Goal: Information Seeking & Learning: Learn about a topic

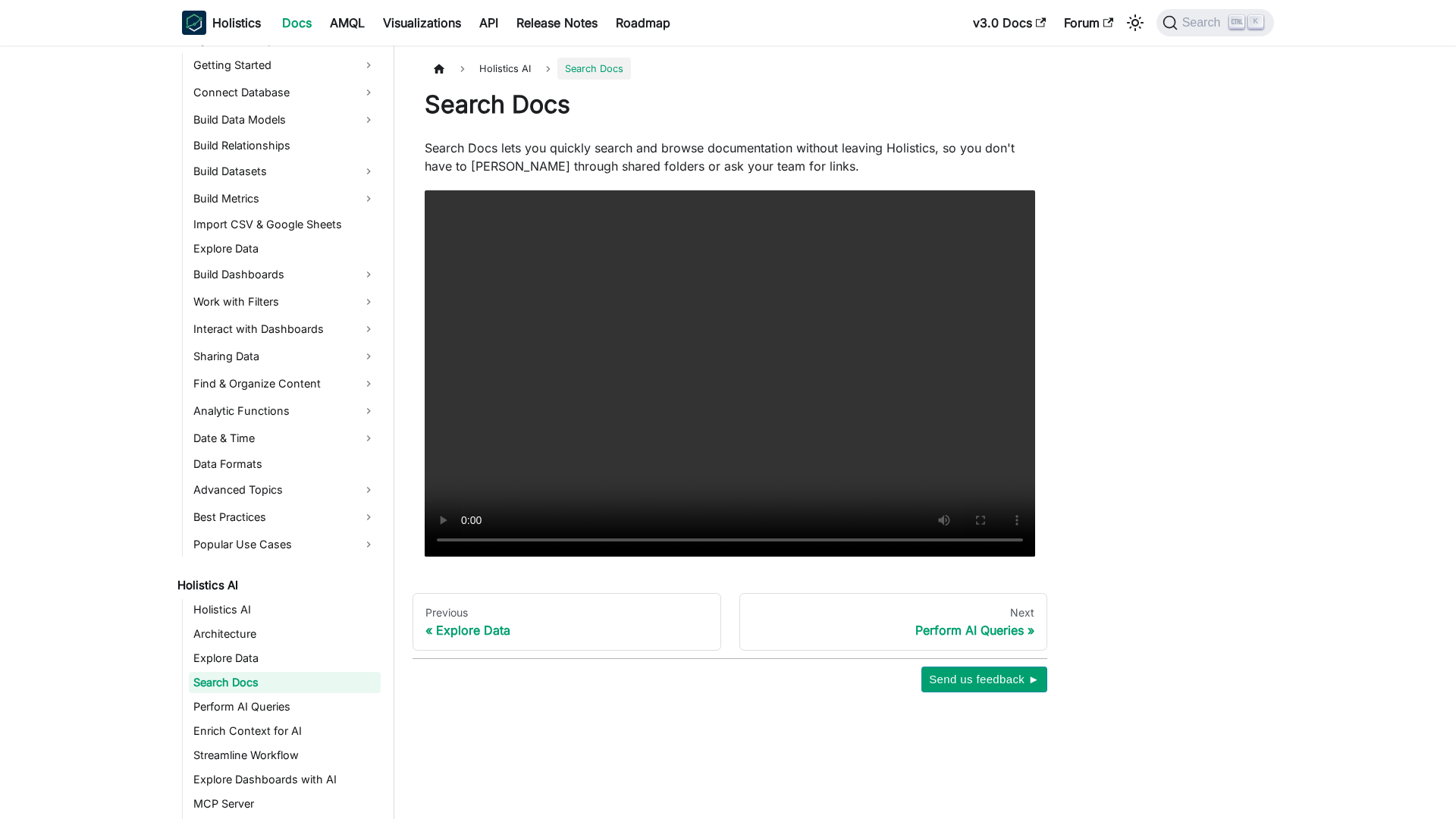
scroll to position [282, 0]
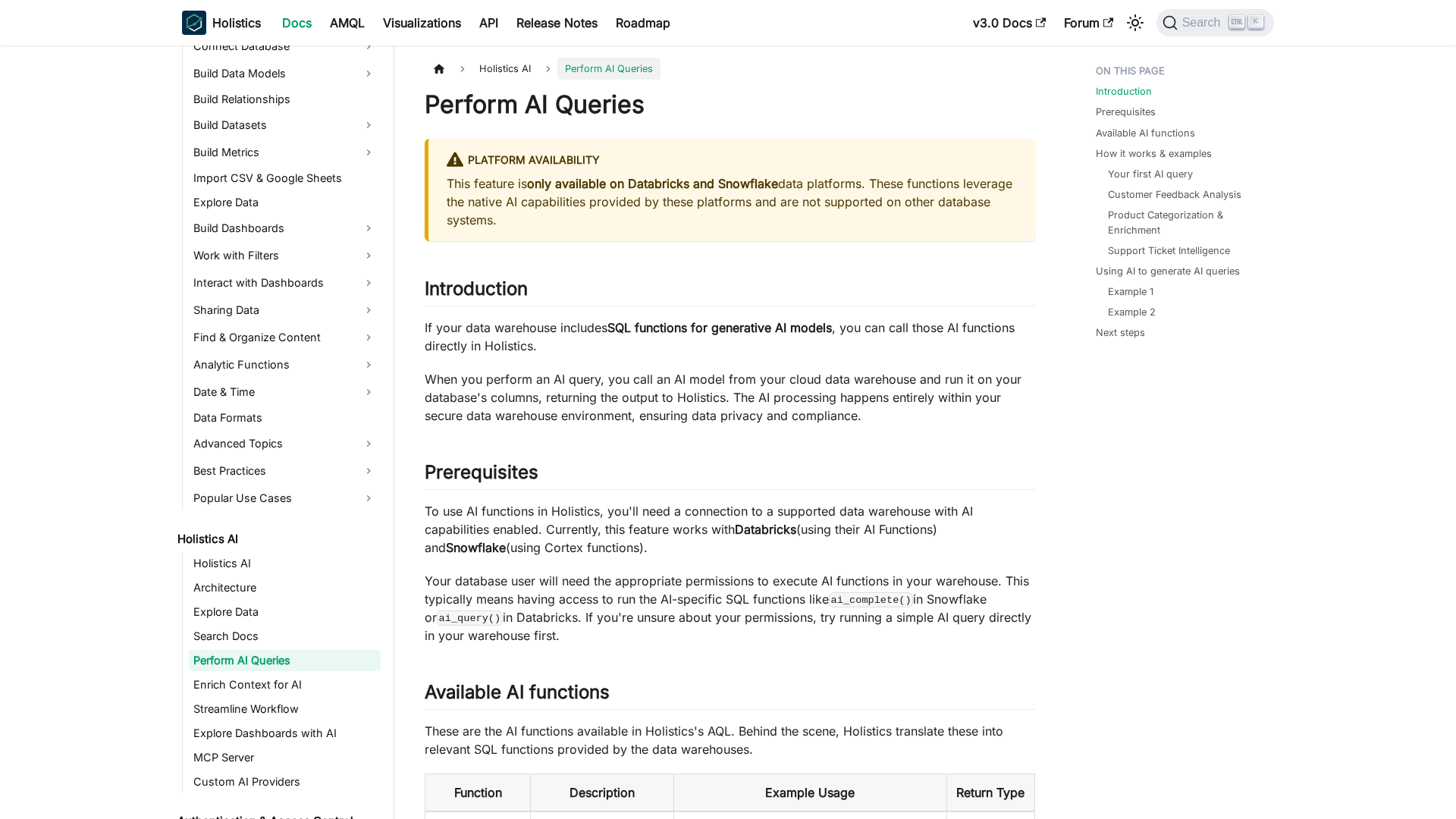
scroll to position [306, 0]
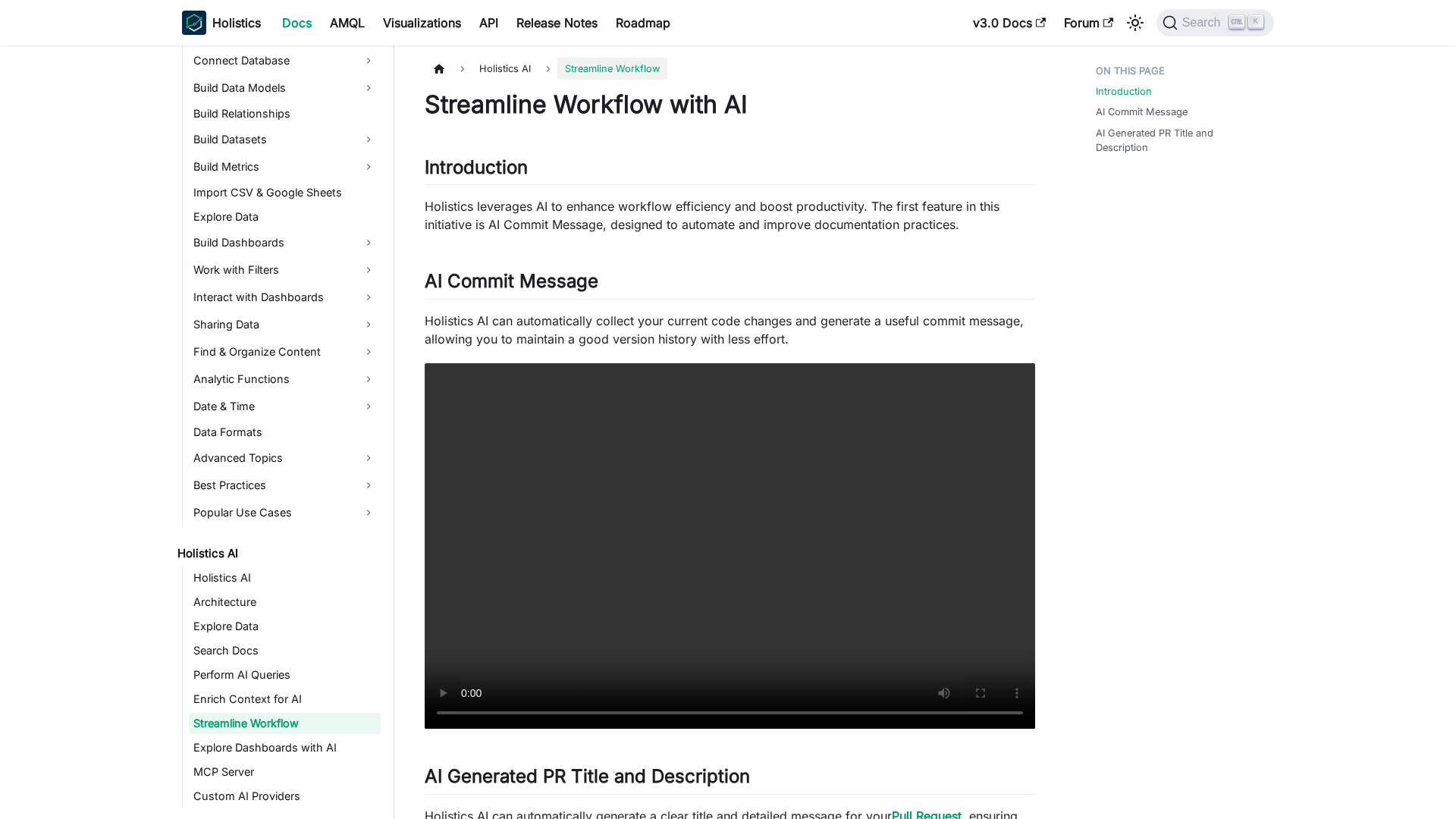
scroll to position [355, 0]
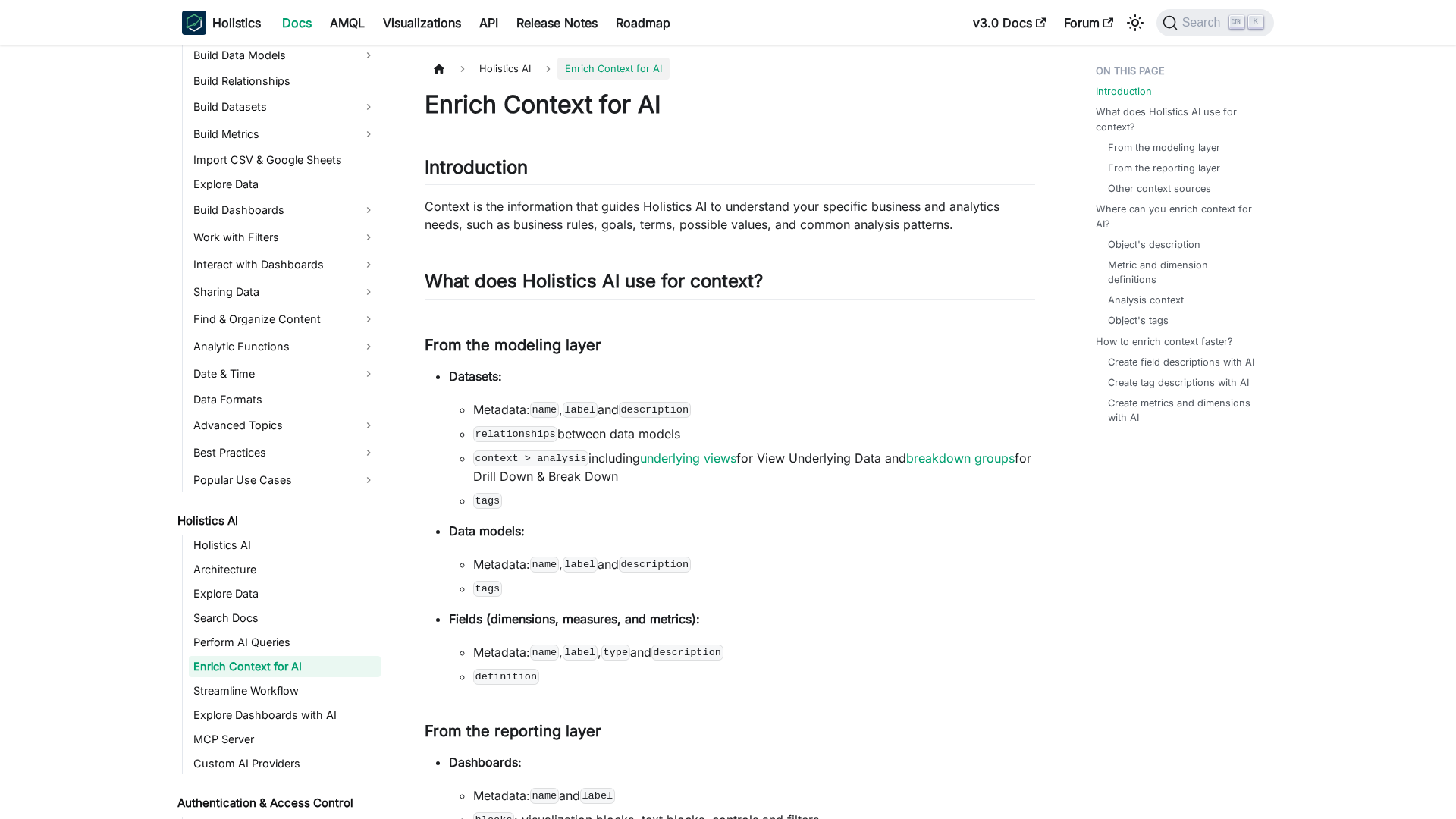
scroll to position [331, 0]
